Goal: Information Seeking & Learning: Learn about a topic

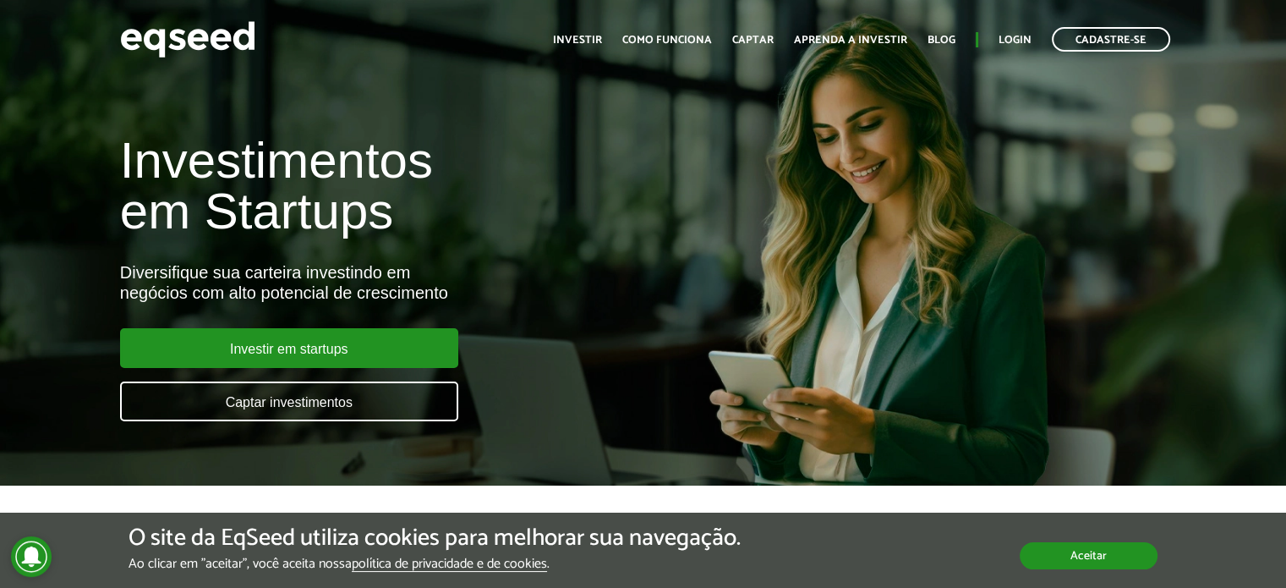
click at [1137, 558] on button "Aceitar" at bounding box center [1089, 555] width 138 height 27
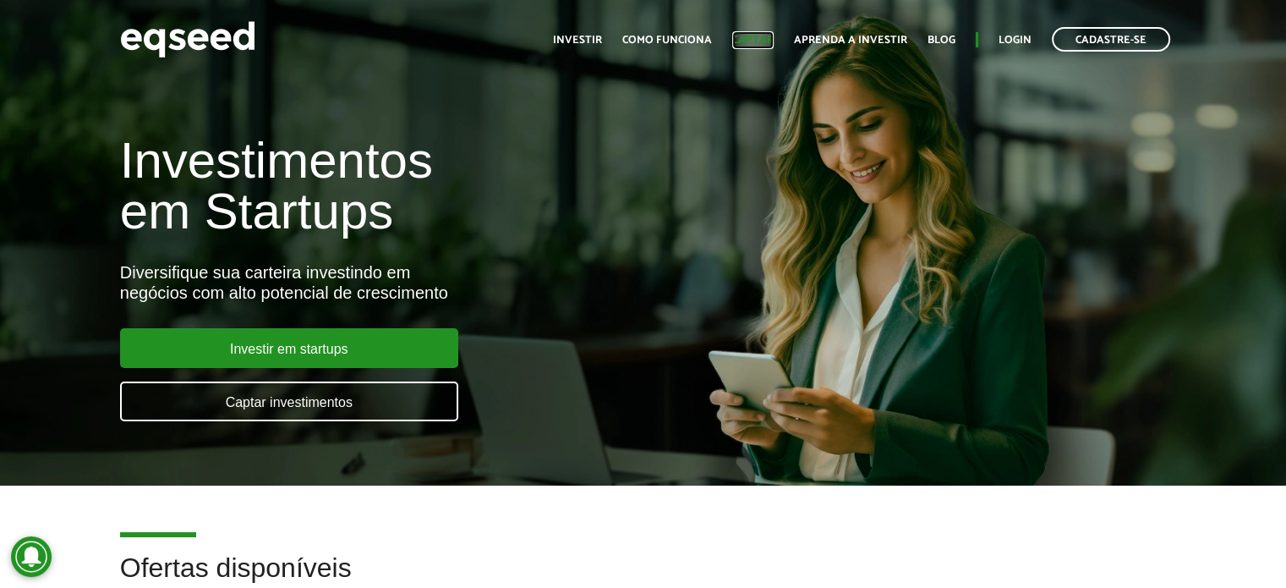
click at [765, 37] on link "Captar" at bounding box center [752, 40] width 41 height 11
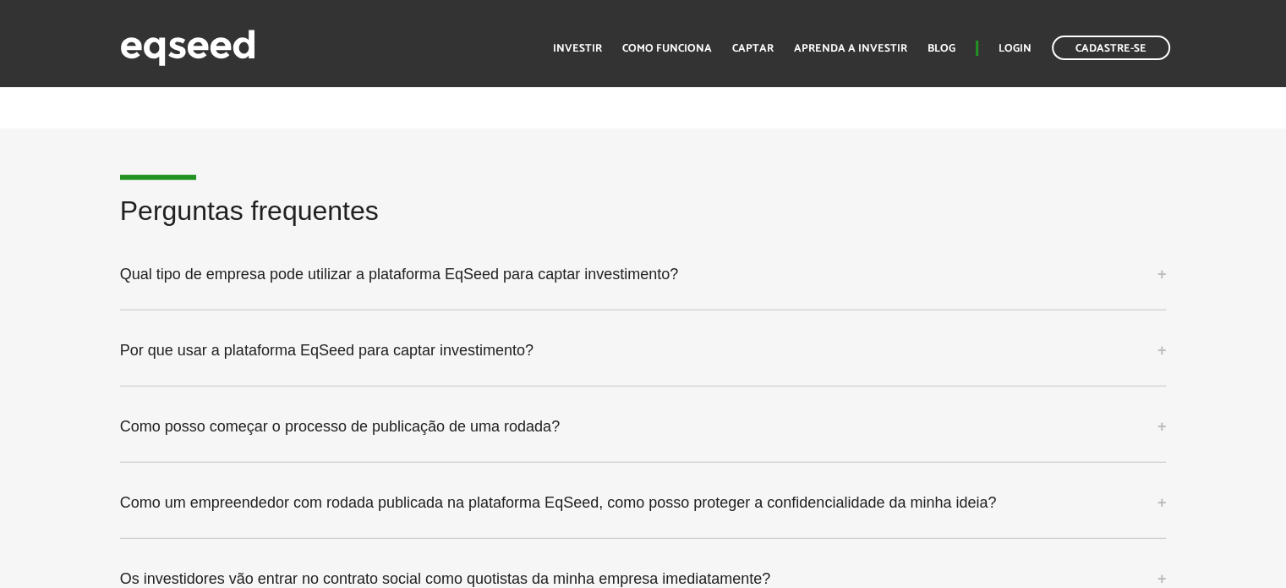
scroll to position [4313, 0]
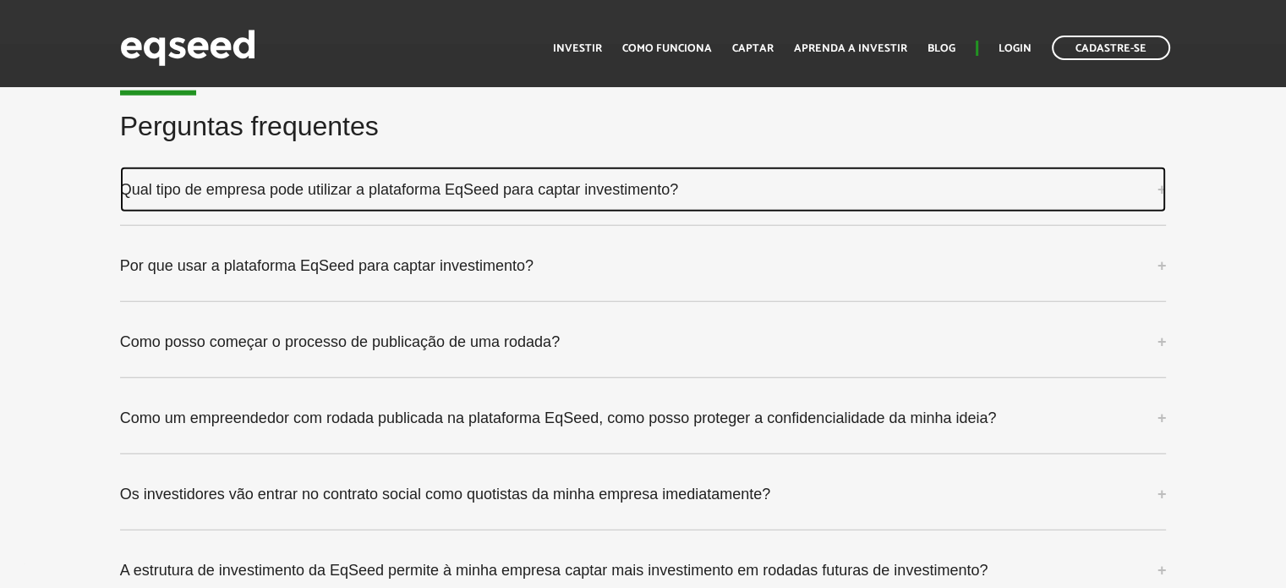
click at [528, 193] on link "Qual tipo de empresa pode utilizar a plataforma EqSeed para captar investimento?" at bounding box center [643, 190] width 1047 height 46
